Goal: Task Accomplishment & Management: Use online tool/utility

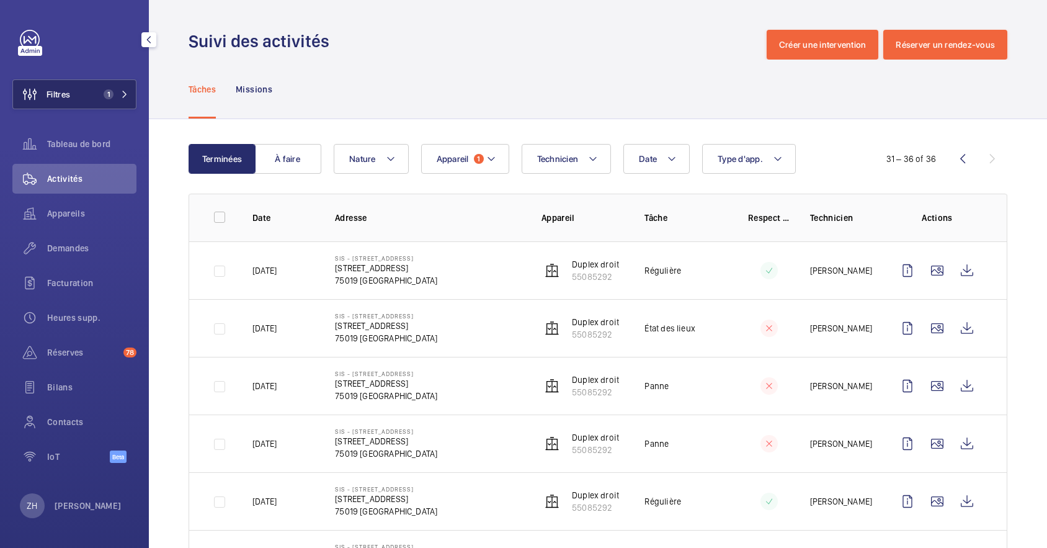
scroll to position [71, 0]
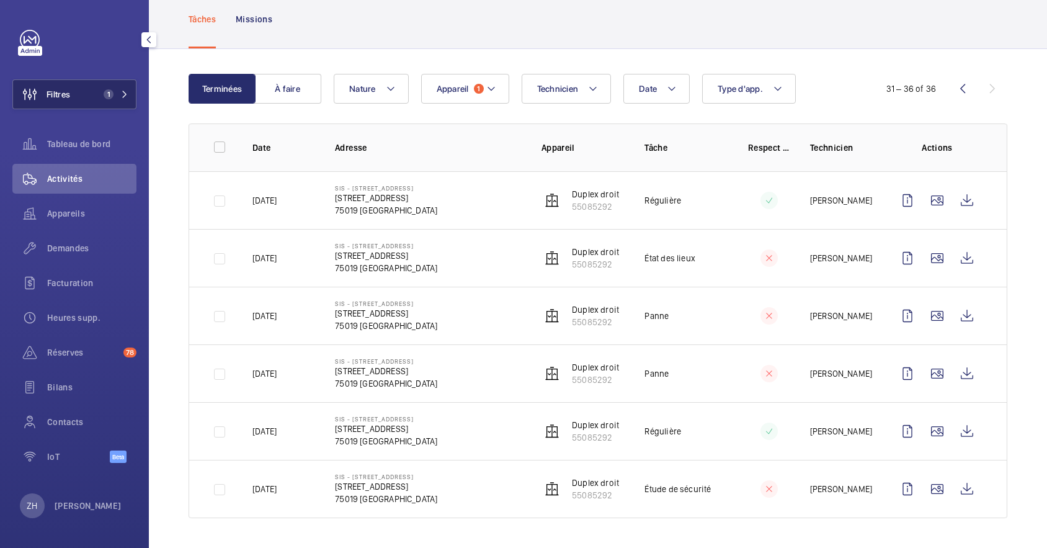
drag, startPoint x: 85, startPoint y: 96, endPoint x: 101, endPoint y: 102, distance: 16.7
click at [86, 96] on button "Filtres 1" at bounding box center [74, 94] width 124 height 30
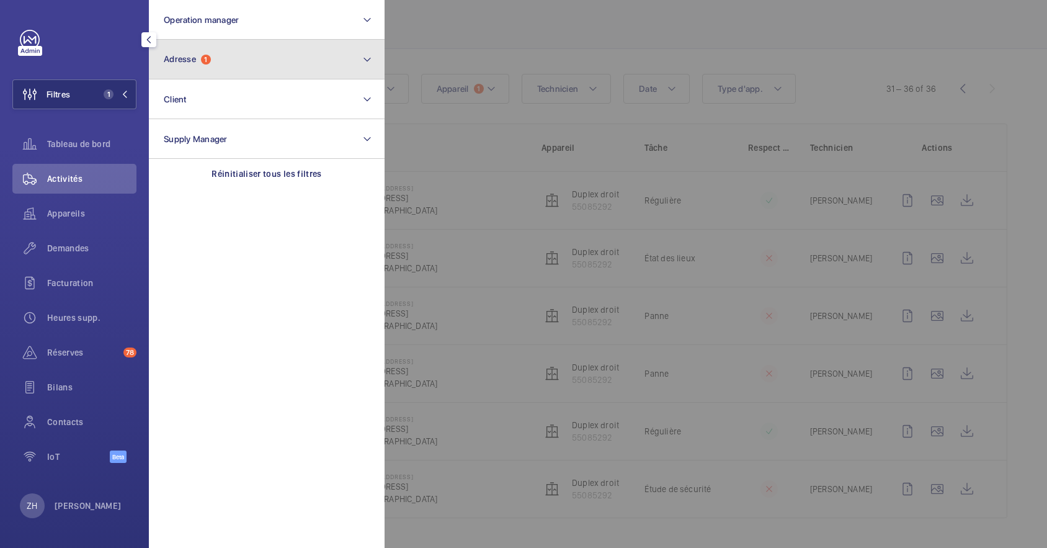
click at [227, 59] on button "Adresse 1" at bounding box center [267, 60] width 236 height 40
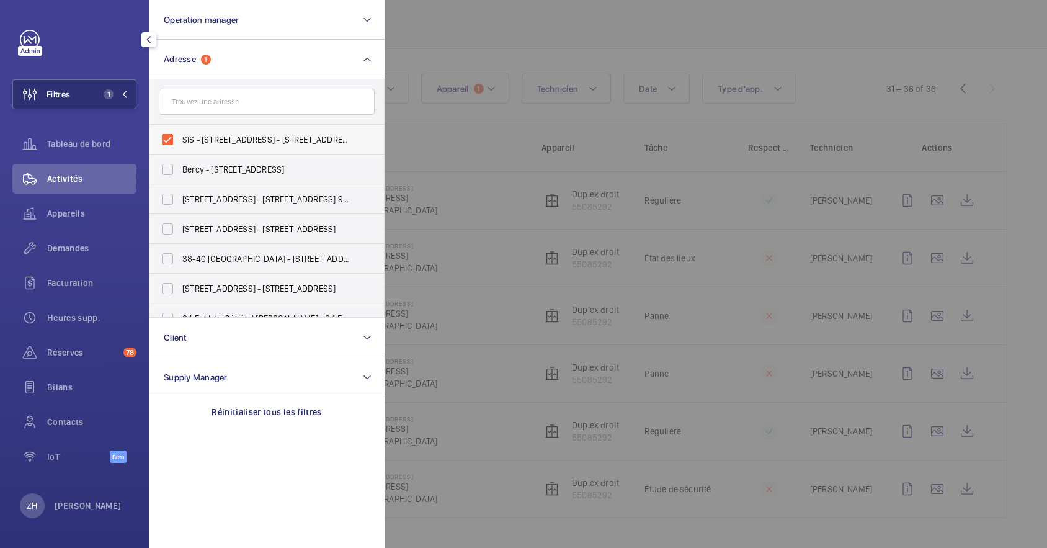
click at [173, 142] on label "SIS - [STREET_ADDRESS] - [STREET_ADDRESS]" at bounding box center [258, 140] width 216 height 30
click at [173, 142] on input "SIS - [STREET_ADDRESS] - [STREET_ADDRESS]" at bounding box center [167, 139] width 25 height 25
checkbox input "false"
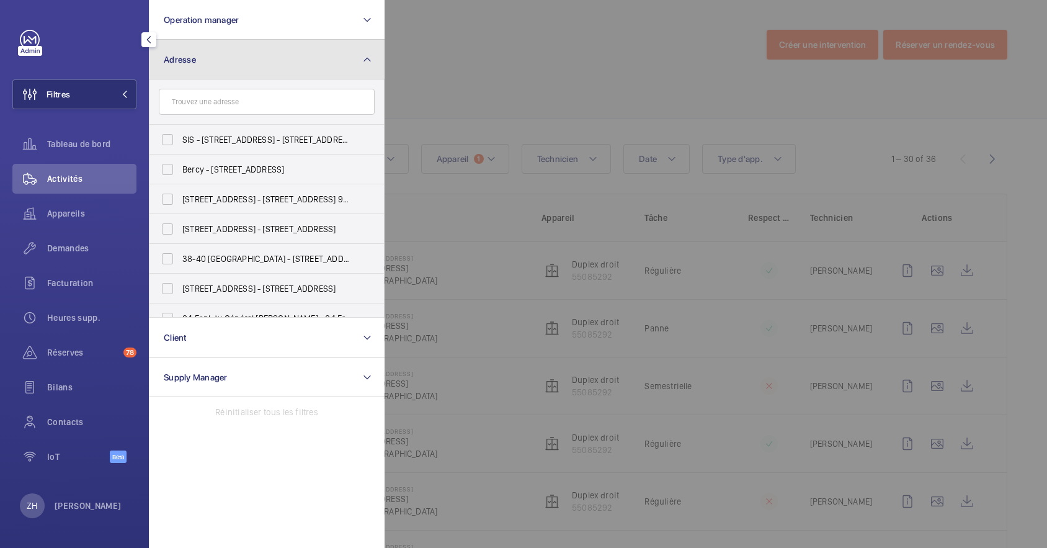
click at [225, 62] on button "Adresse" at bounding box center [267, 60] width 236 height 40
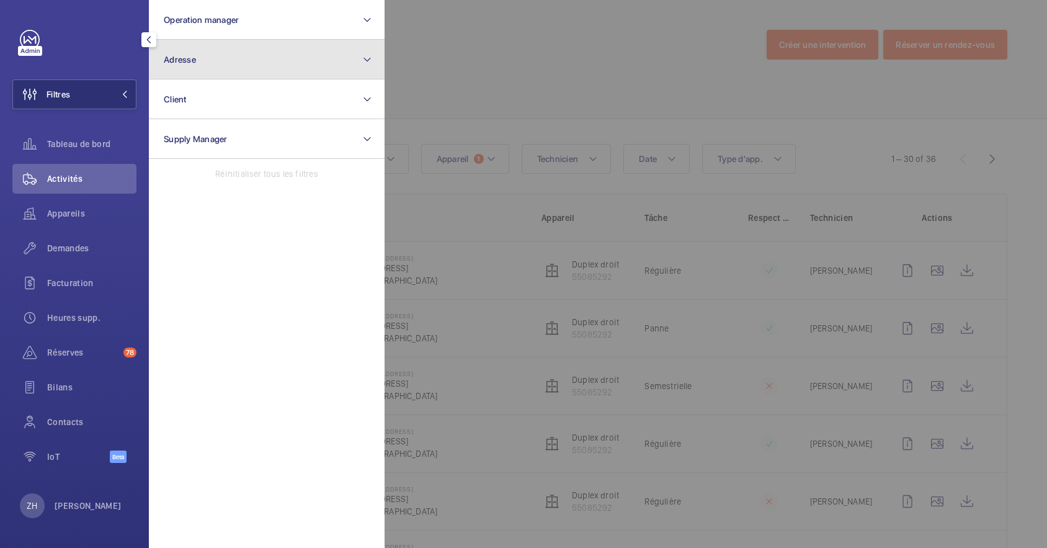
click at [231, 61] on button "Adresse" at bounding box center [267, 60] width 236 height 40
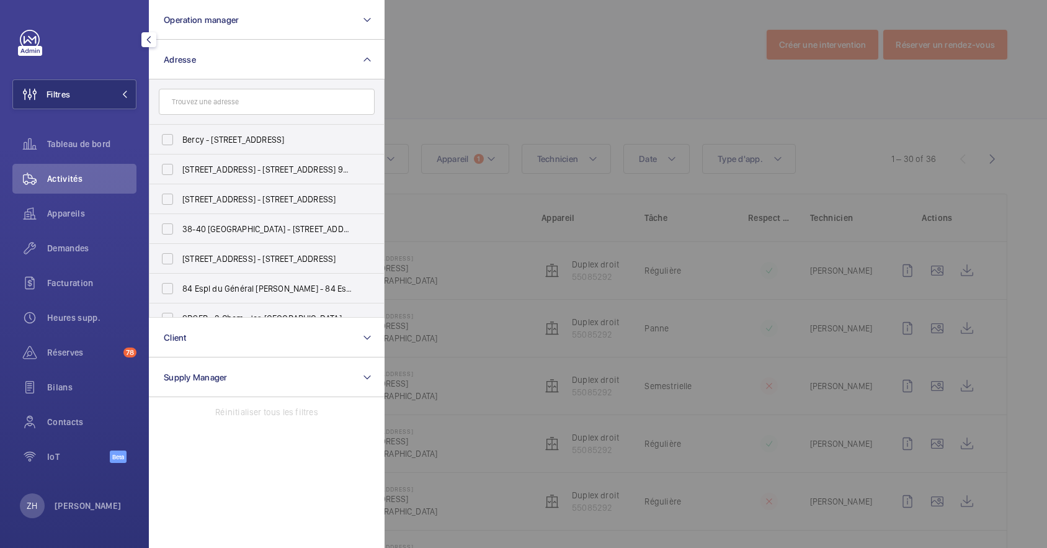
click at [224, 92] on input "text" at bounding box center [267, 102] width 216 height 26
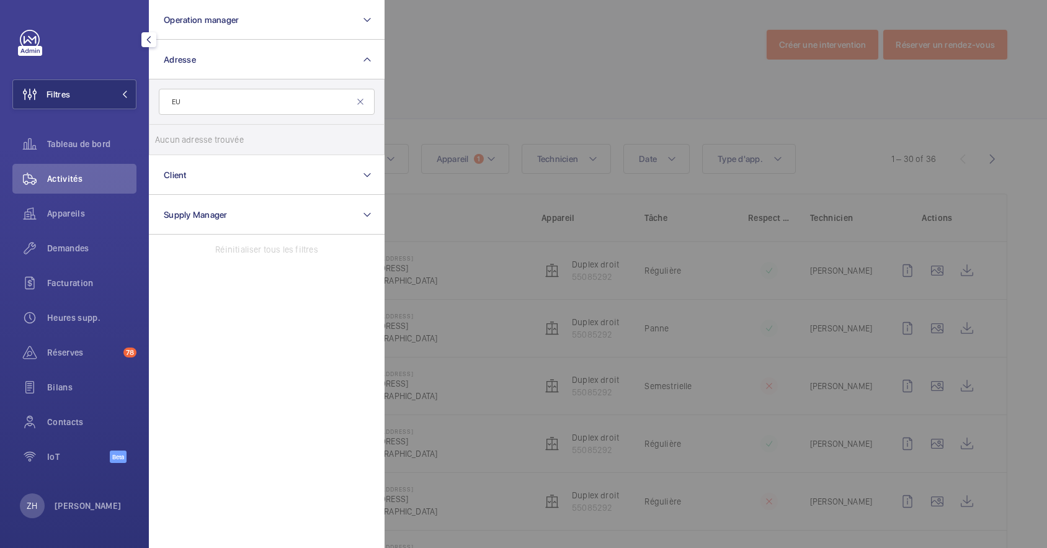
type input "E"
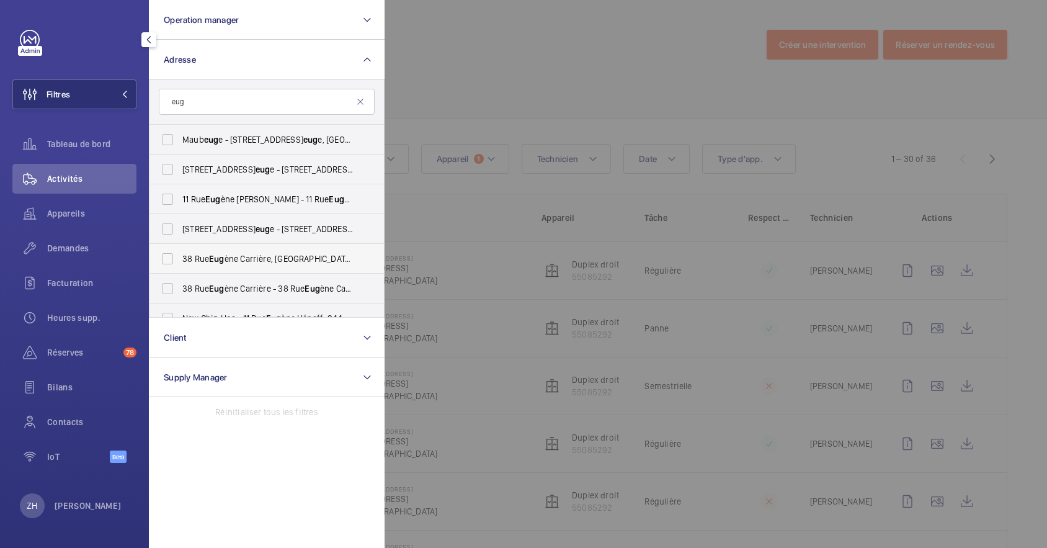
scroll to position [83, 0]
type input "eugè"
click at [167, 257] on label "28 Eugè ne Renault - 28 Rue Eugè ne Renault, MAISONS-ALFORT 94700" at bounding box center [258, 259] width 216 height 30
click at [167, 257] on input "28 Eugè ne Renault - 28 Rue Eugè ne Renault, MAISONS-ALFORT 94700" at bounding box center [167, 258] width 25 height 25
checkbox input "true"
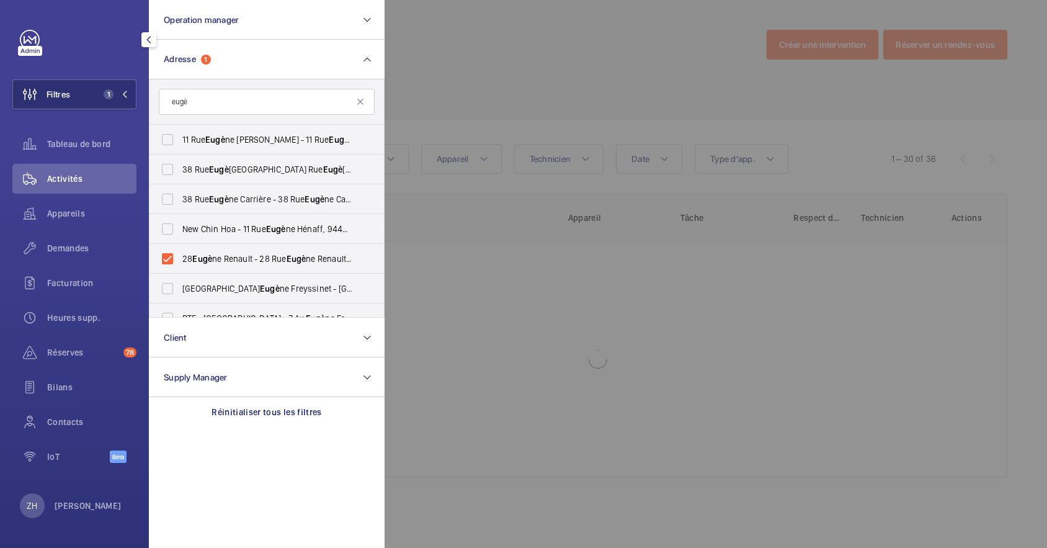
click at [460, 108] on div at bounding box center [908, 274] width 1047 height 548
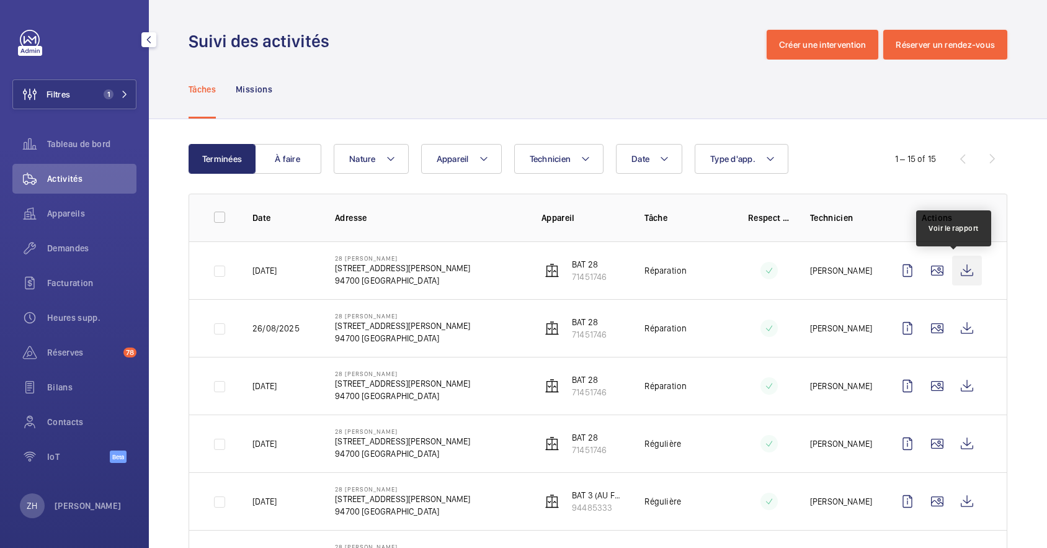
click at [952, 261] on wm-front-icon-button at bounding box center [967, 271] width 30 height 30
click at [923, 262] on wm-front-icon-button at bounding box center [938, 271] width 30 height 30
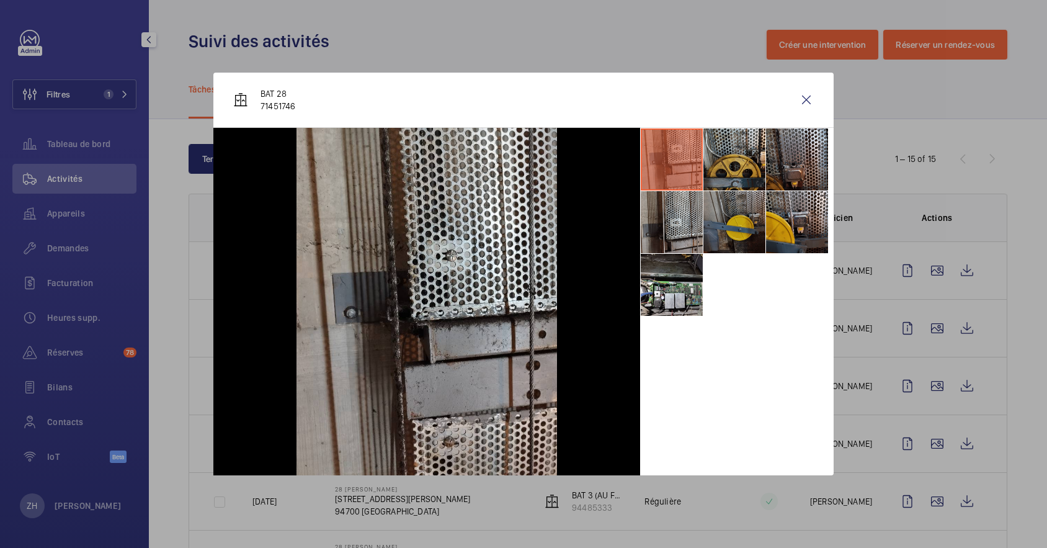
click at [738, 213] on li at bounding box center [735, 222] width 62 height 62
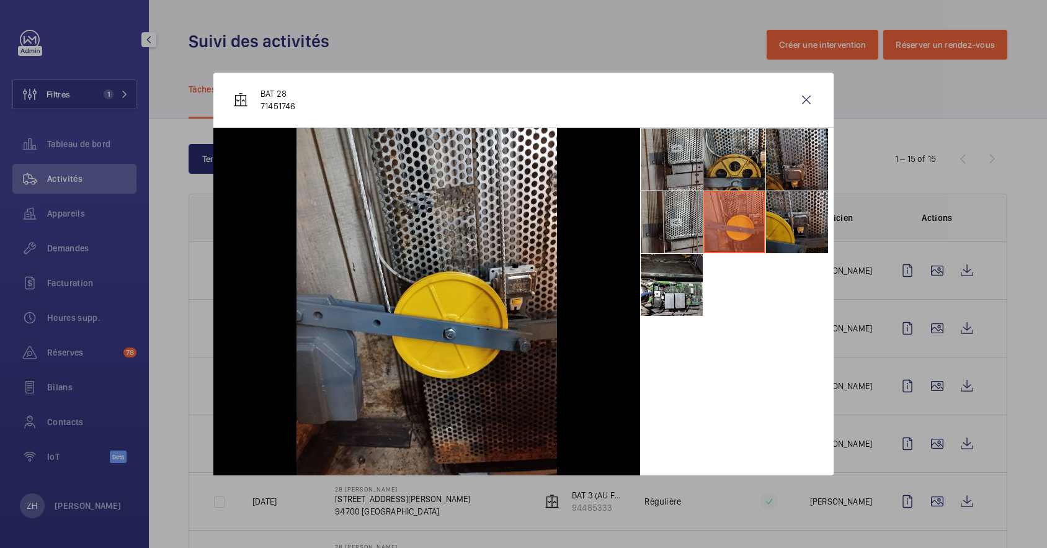
click at [780, 210] on li at bounding box center [797, 222] width 62 height 62
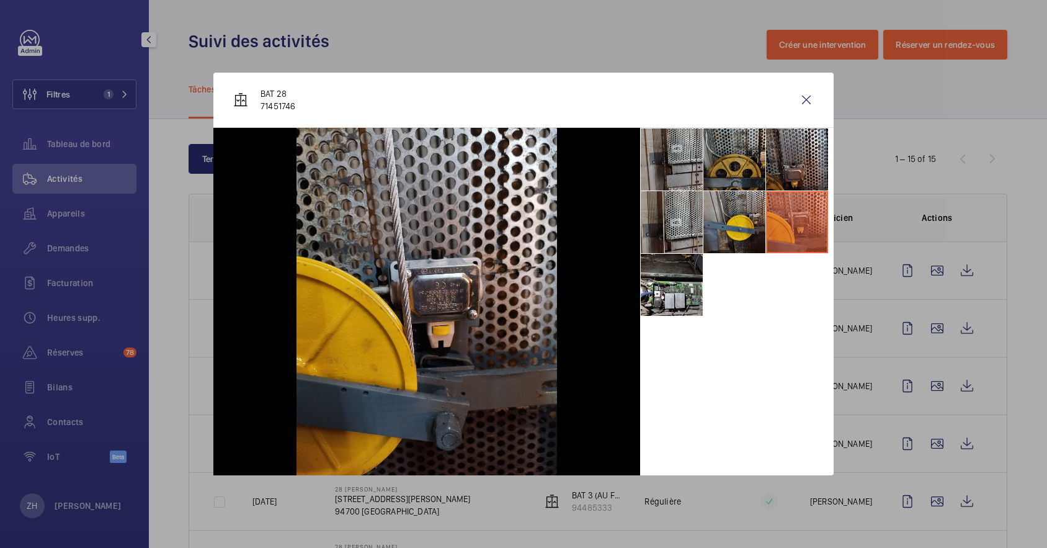
click at [745, 150] on li at bounding box center [735, 159] width 62 height 62
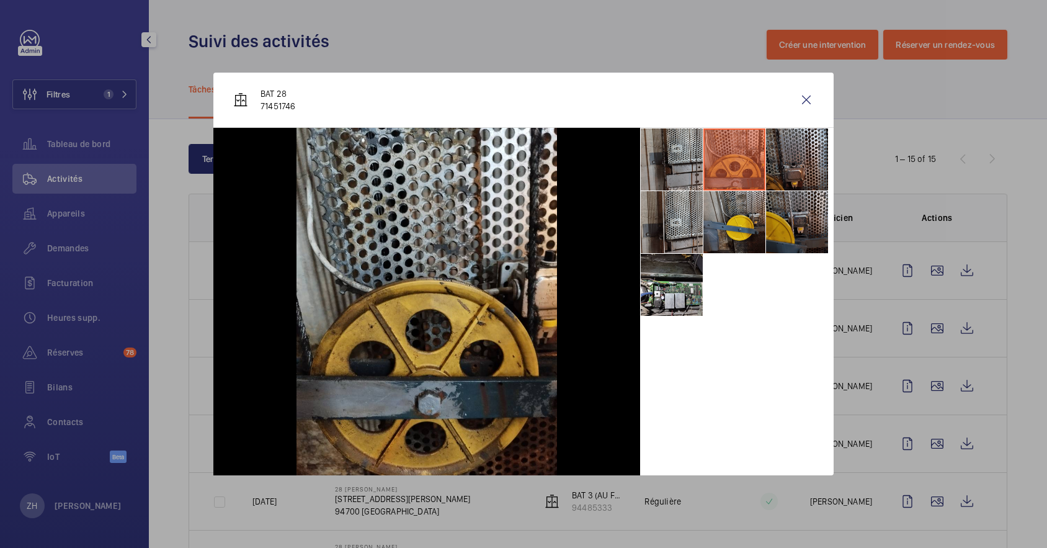
click at [781, 212] on li at bounding box center [797, 222] width 62 height 62
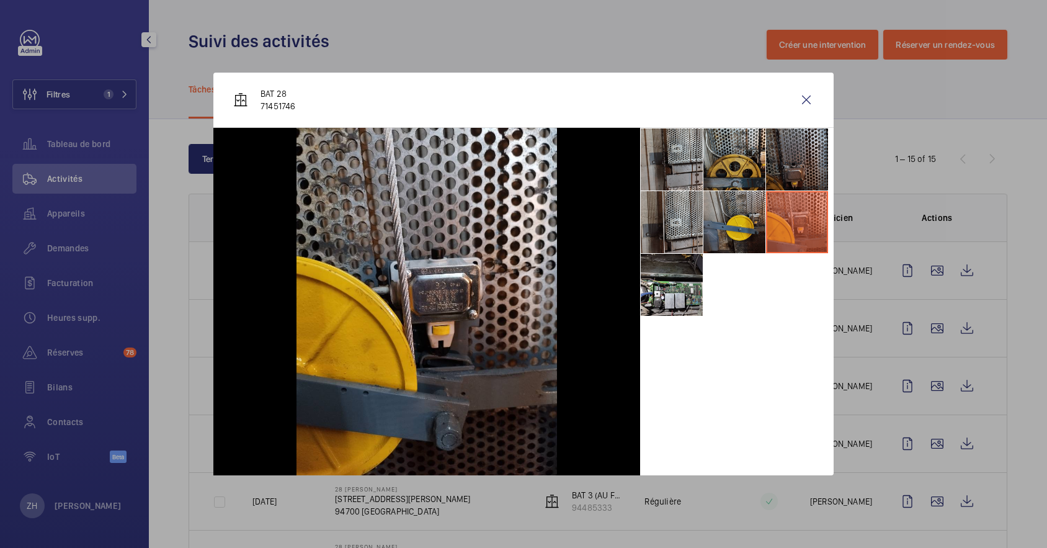
click at [789, 152] on li at bounding box center [797, 159] width 62 height 62
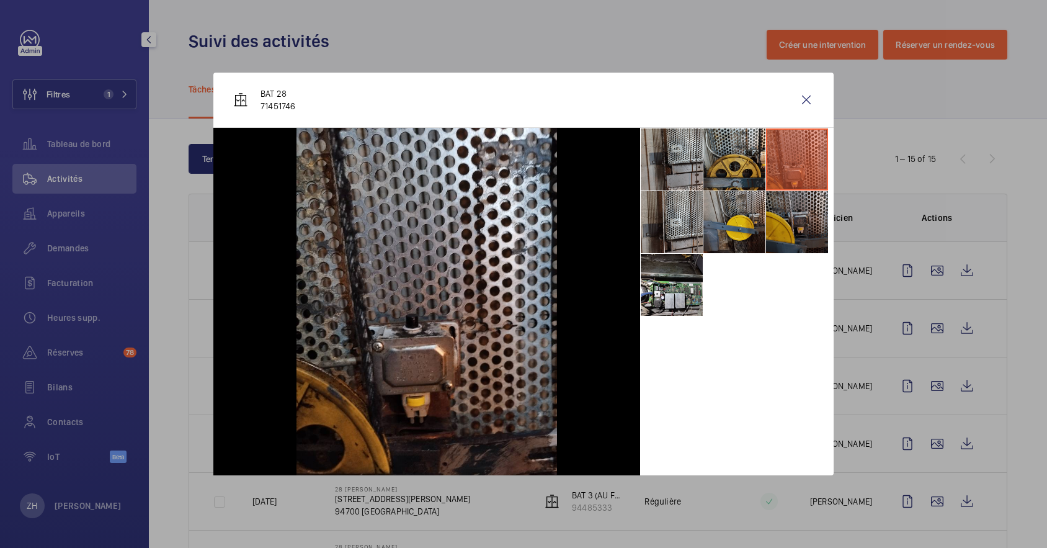
click at [783, 227] on li at bounding box center [797, 222] width 62 height 62
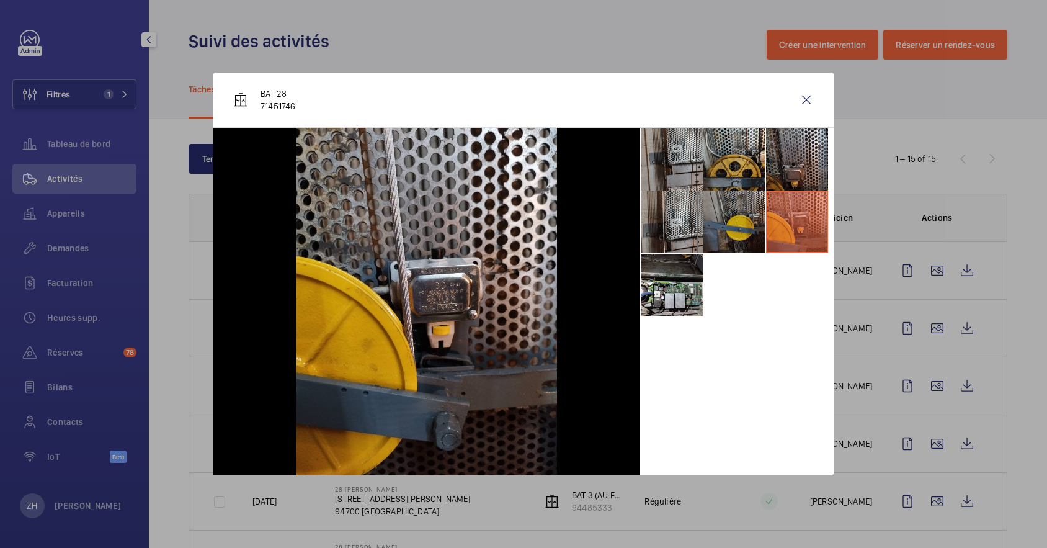
click at [732, 233] on li at bounding box center [735, 222] width 62 height 62
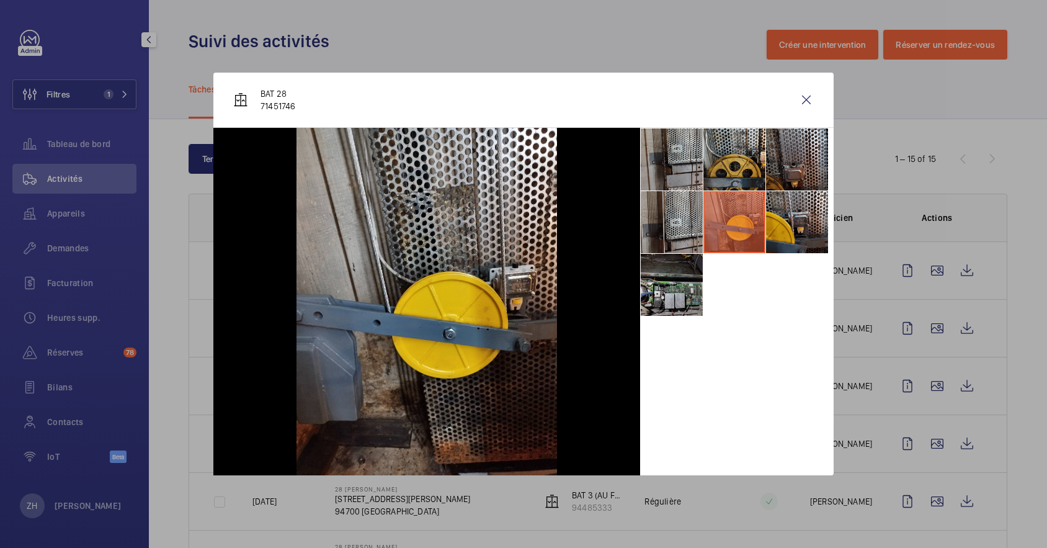
click at [676, 281] on li at bounding box center [672, 285] width 62 height 62
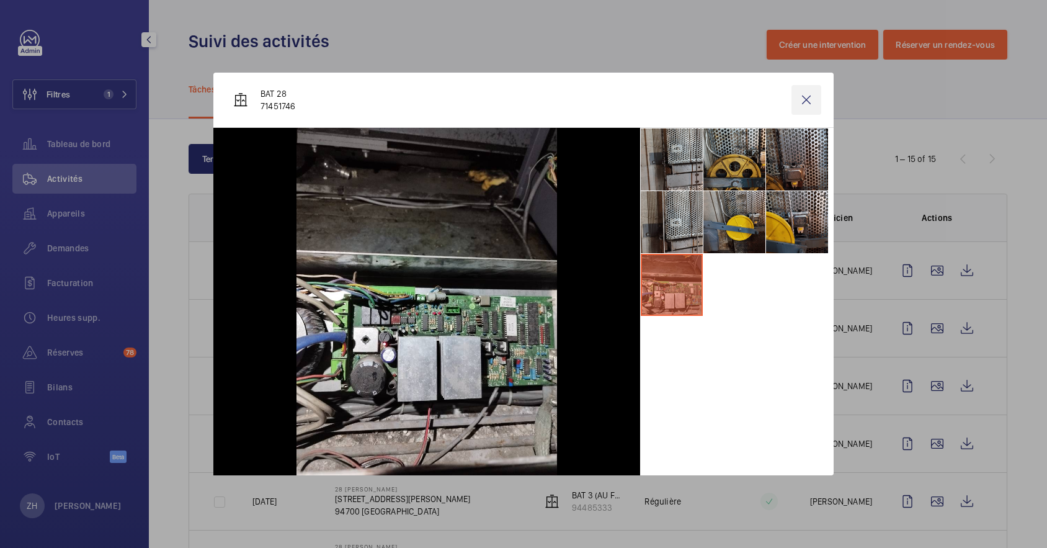
click at [817, 99] on wm-front-icon-button at bounding box center [807, 100] width 30 height 30
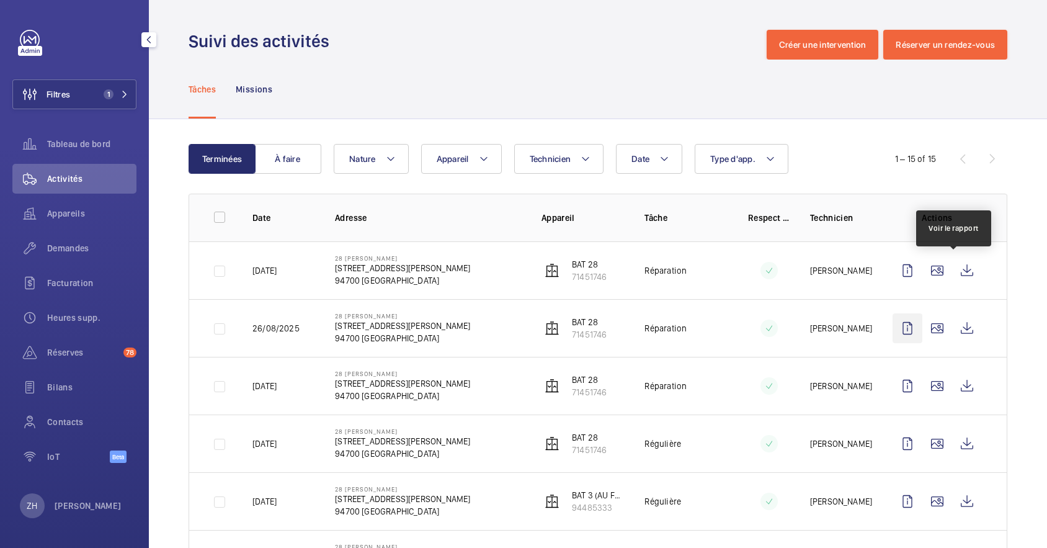
click at [960, 267] on wm-front-icon-button at bounding box center [967, 271] width 30 height 30
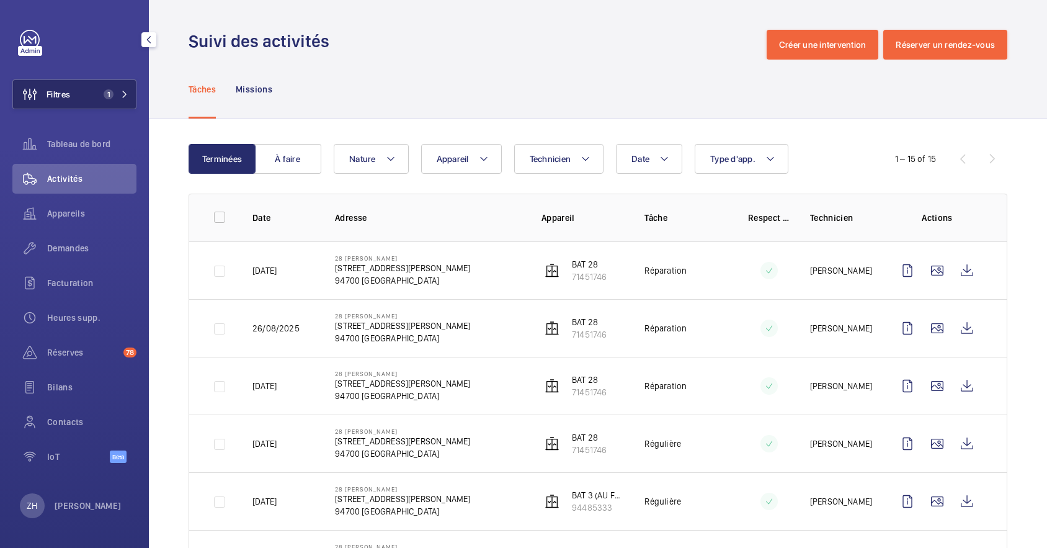
click at [88, 102] on button "Filtres 1" at bounding box center [74, 94] width 124 height 30
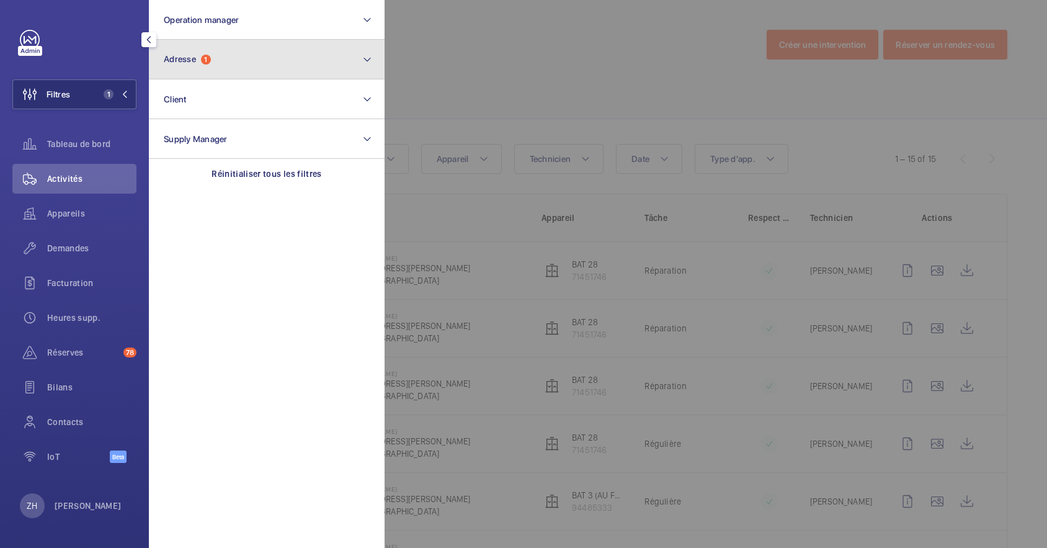
click at [218, 61] on button "Adresse 1" at bounding box center [267, 60] width 236 height 40
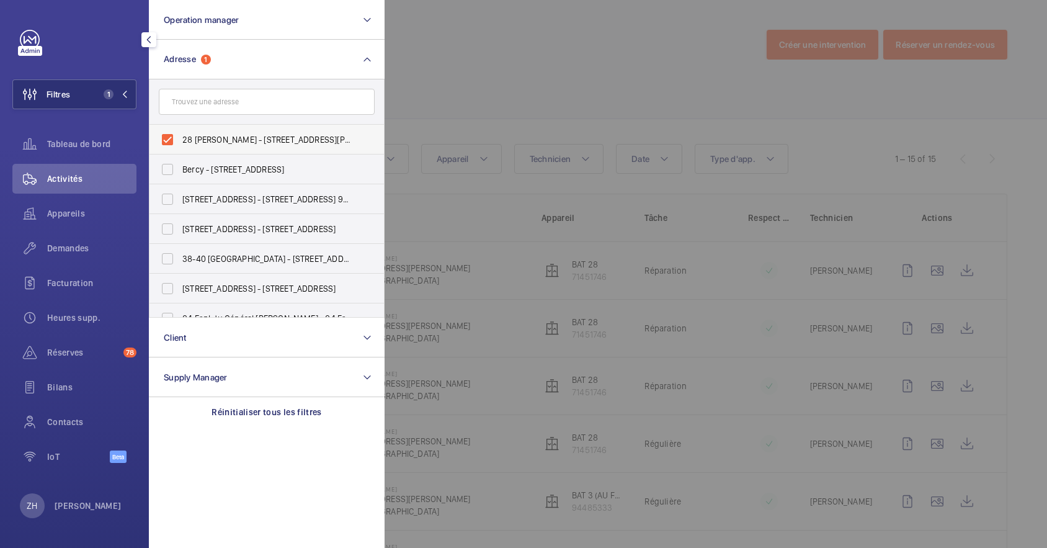
click at [174, 141] on label "28 [PERSON_NAME] - [STREET_ADDRESS][PERSON_NAME]" at bounding box center [258, 140] width 216 height 30
click at [174, 141] on input "28 [PERSON_NAME] - [STREET_ADDRESS][PERSON_NAME]" at bounding box center [167, 139] width 25 height 25
checkbox input "false"
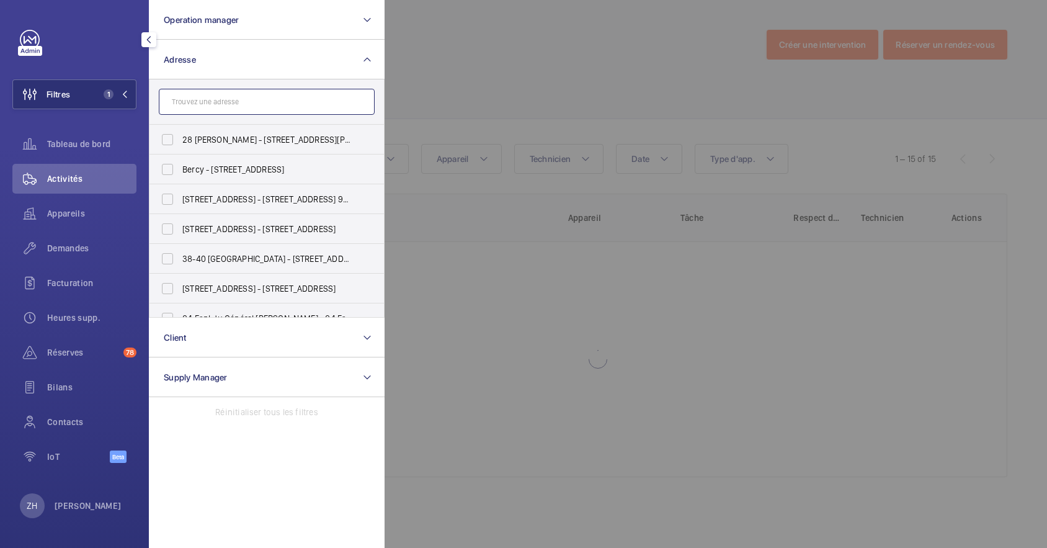
click at [199, 109] on input "text" at bounding box center [267, 102] width 216 height 26
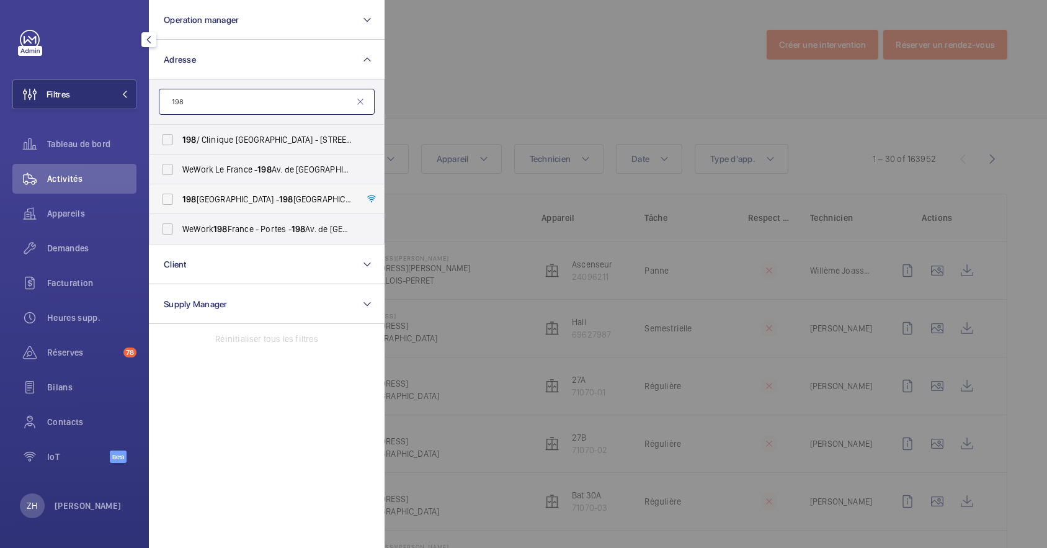
type input "198"
click at [169, 198] on label "[STREET_ADDRESS] - [STREET_ADDRESS]" at bounding box center [258, 199] width 216 height 30
click at [169, 198] on input "[STREET_ADDRESS] - [STREET_ADDRESS]" at bounding box center [167, 199] width 25 height 25
checkbox input "true"
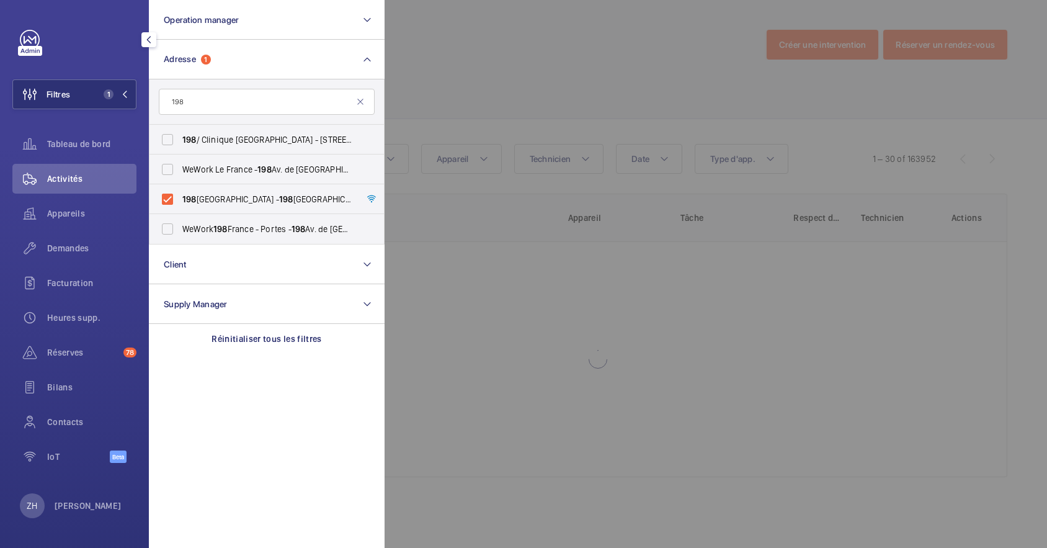
click at [465, 57] on div at bounding box center [908, 274] width 1047 height 548
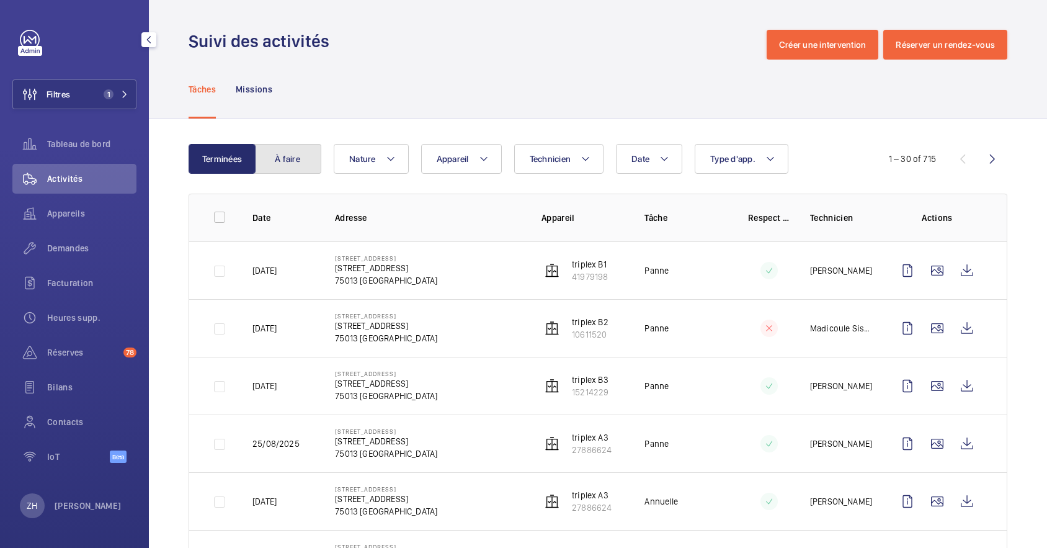
click at [307, 164] on button "À faire" at bounding box center [287, 159] width 67 height 30
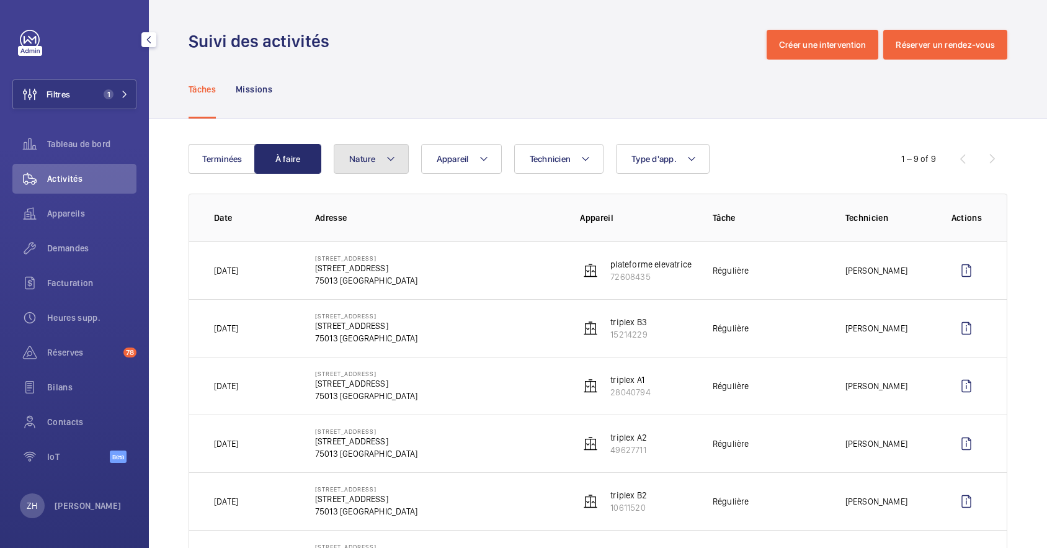
click at [397, 160] on button "Nature" at bounding box center [371, 159] width 75 height 30
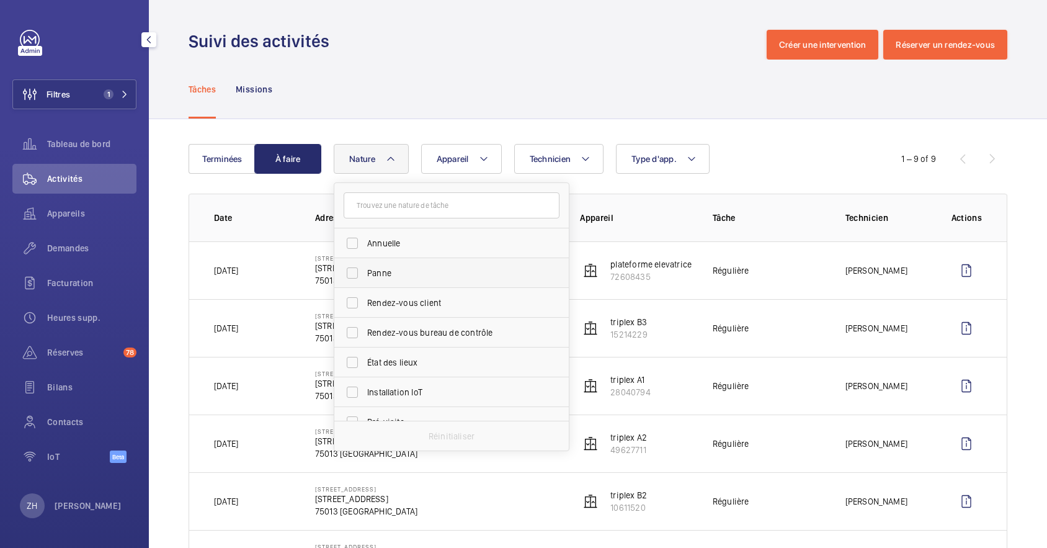
click at [355, 269] on label "Panne" at bounding box center [442, 273] width 216 height 30
click at [355, 269] on input "Panne" at bounding box center [352, 273] width 25 height 25
checkbox input "true"
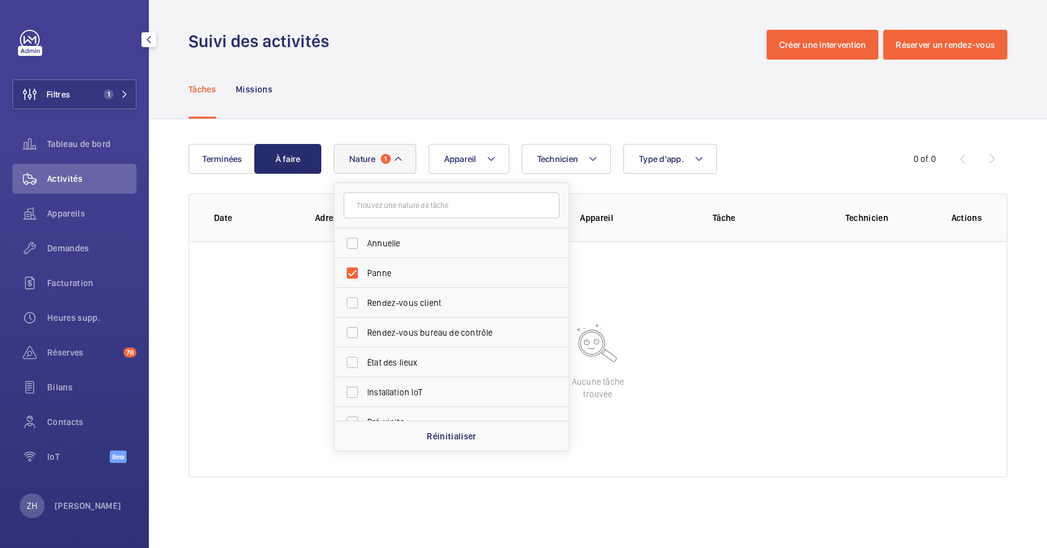
click at [447, 94] on div "Tâches Missions" at bounding box center [598, 89] width 819 height 59
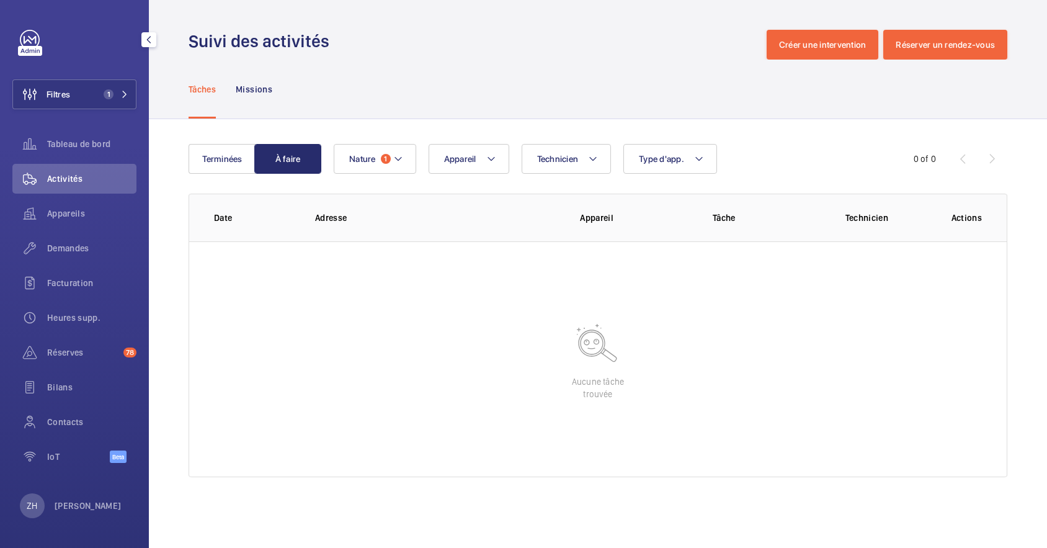
click at [464, 104] on div "Tâches Missions" at bounding box center [598, 89] width 819 height 59
click at [228, 159] on button "Terminées" at bounding box center [222, 159] width 67 height 30
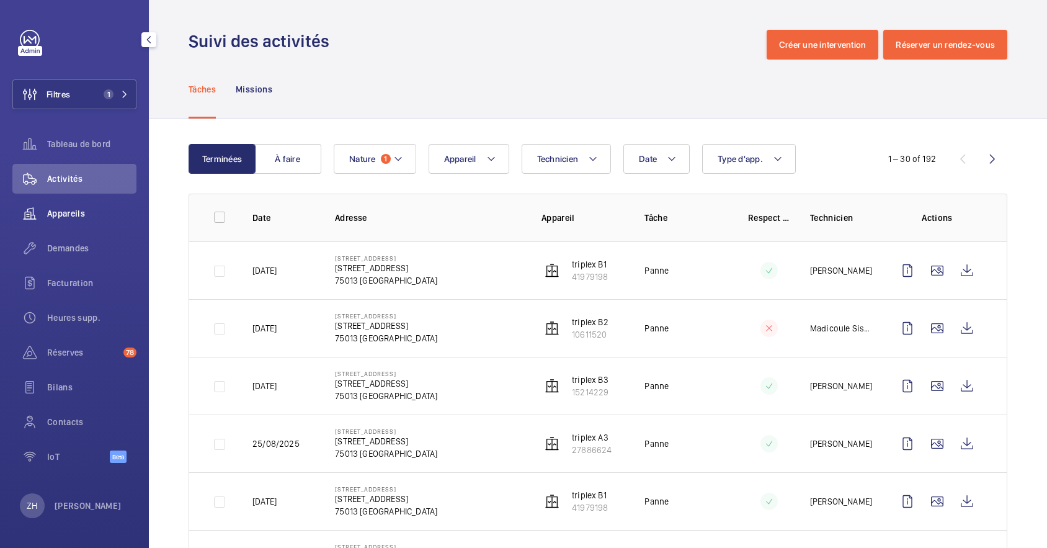
click at [69, 213] on span "Appareils" at bounding box center [91, 213] width 89 height 12
